Goal: Task Accomplishment & Management: Complete application form

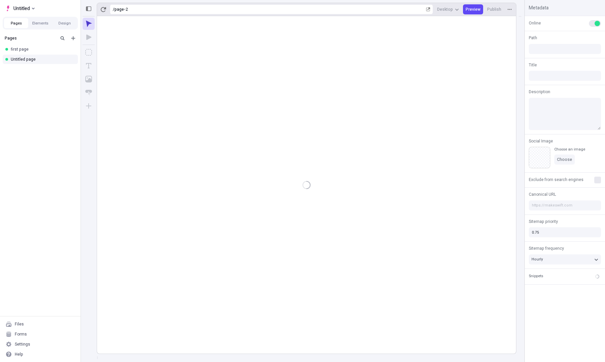
type input "/page-2"
click at [493, 34] on div at bounding box center [306, 185] width 419 height 338
type input "/page-2"
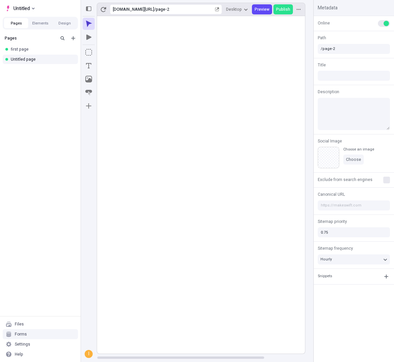
click at [25, 337] on div "Forms" at bounding box center [21, 334] width 12 height 5
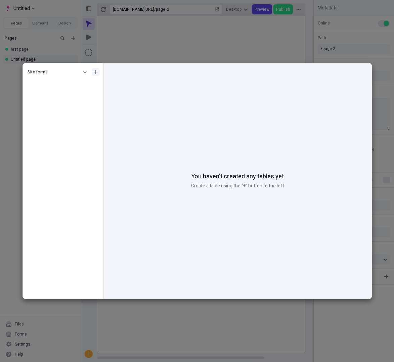
click at [96, 69] on button "button" at bounding box center [96, 72] width 8 height 8
click at [67, 84] on div "Create form" at bounding box center [65, 84] width 64 height 10
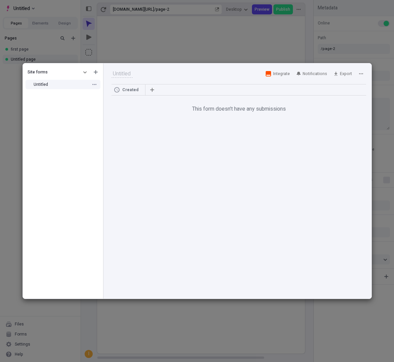
click at [71, 88] on div "Untitled" at bounding box center [63, 85] width 80 height 10
click at [92, 83] on icon "button" at bounding box center [94, 85] width 4 height 4
type input "a"
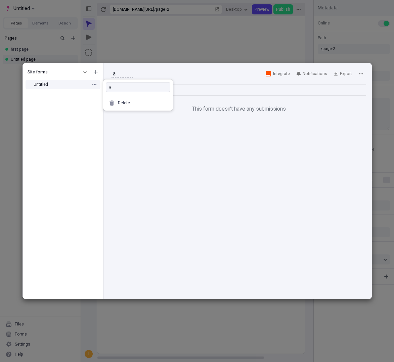
type input "a"
type input "a f"
type input "a fo"
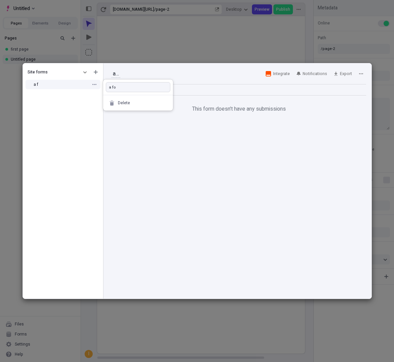
type input "a for"
type input "a form"
click at [89, 146] on div "Site forms a form" at bounding box center [63, 182] width 80 height 233
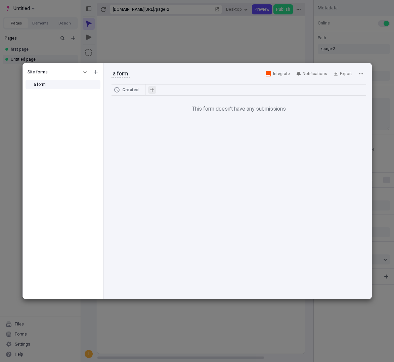
click at [153, 88] on icon "button" at bounding box center [152, 90] width 4 height 4
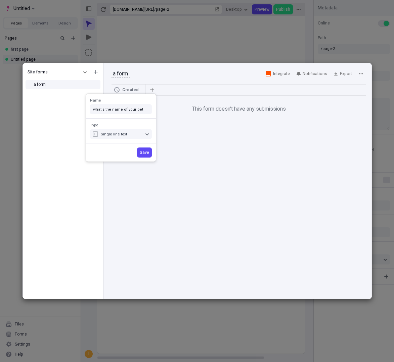
type input "what s the name of your pet"
click at [148, 158] on div "Save" at bounding box center [121, 153] width 70 height 18
click at [147, 153] on span "Save" at bounding box center [144, 152] width 9 height 5
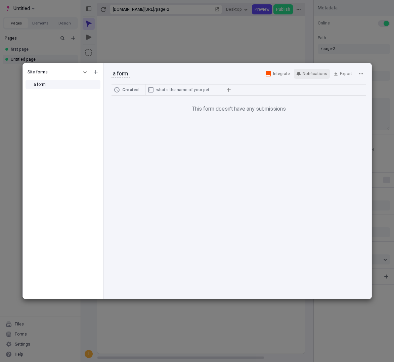
click at [320, 73] on span "Notifications" at bounding box center [314, 73] width 24 height 5
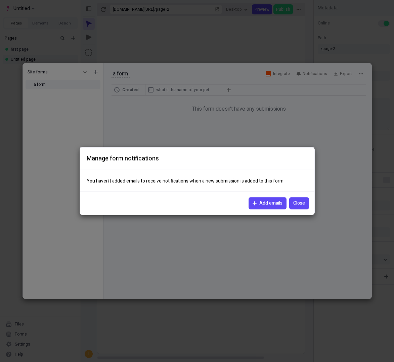
click at [264, 209] on button "Add emails" at bounding box center [267, 204] width 38 height 12
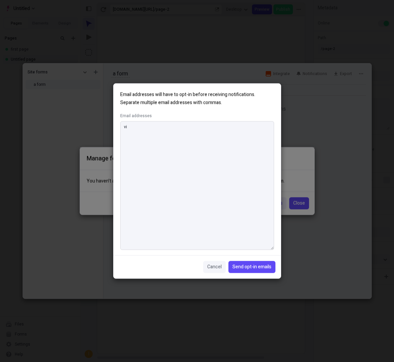
type textarea "v"
type textarea "ivan.eraso@makeswift.com"
click at [260, 270] on span "Send opt-in emails" at bounding box center [251, 267] width 39 height 7
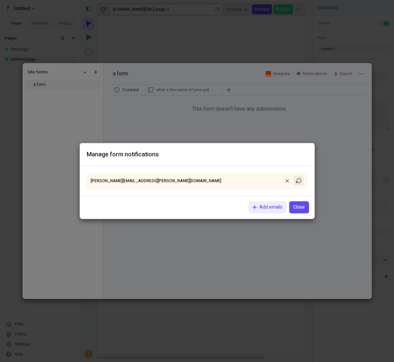
click at [299, 183] on icon "button" at bounding box center [298, 180] width 5 height 5
